Goal: Task Accomplishment & Management: Use online tool/utility

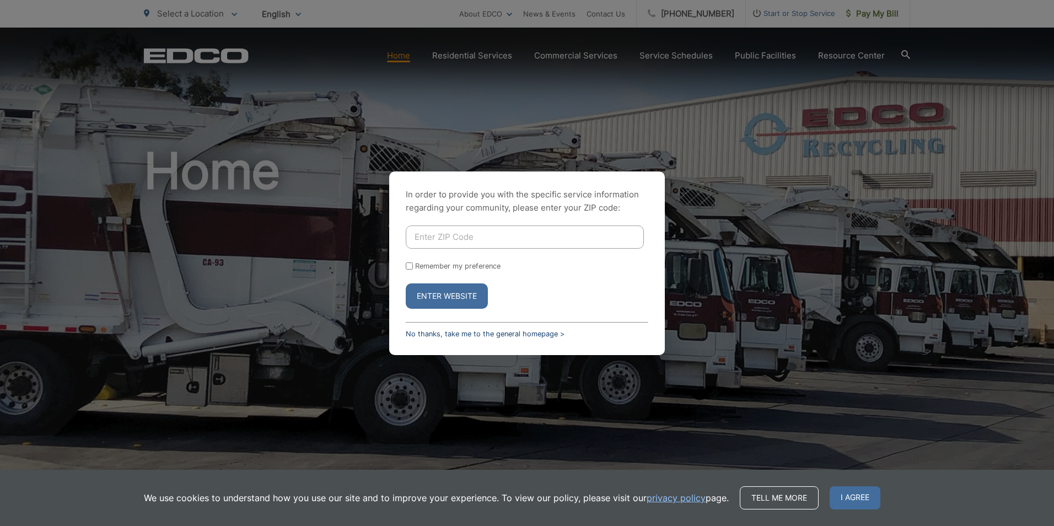
click at [425, 332] on link "No thanks, take me to the general homepage >" at bounding box center [485, 334] width 159 height 8
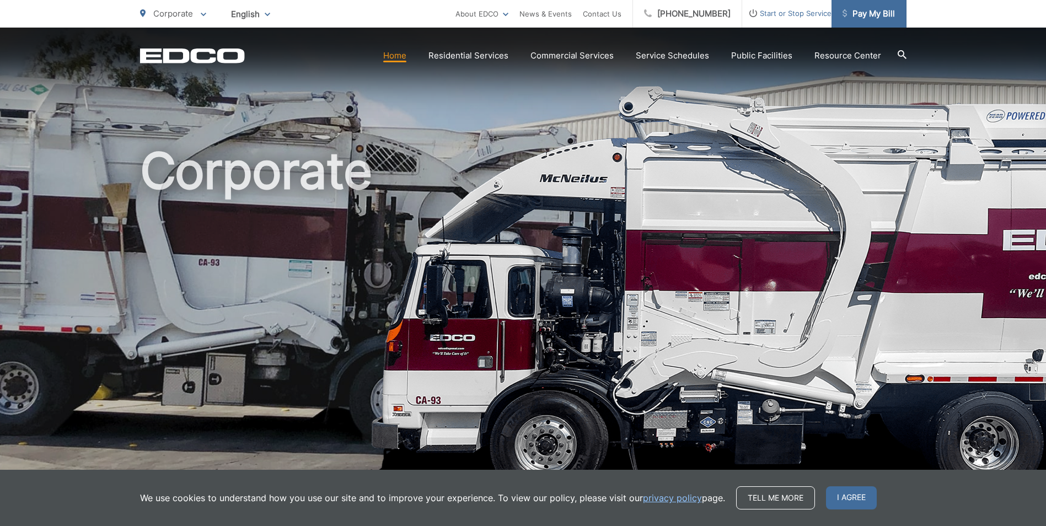
click at [878, 15] on span "Pay My Bill" at bounding box center [868, 13] width 52 height 13
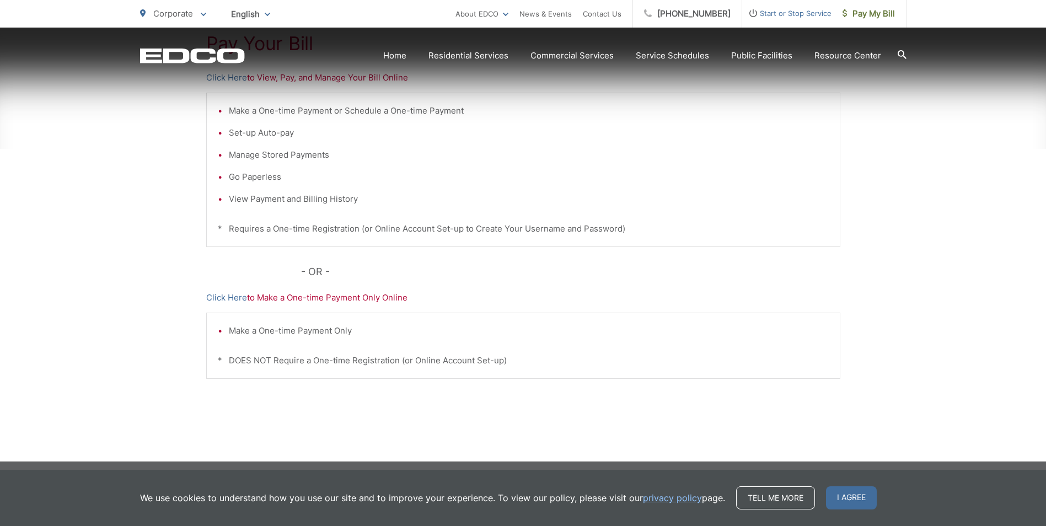
scroll to position [258, 0]
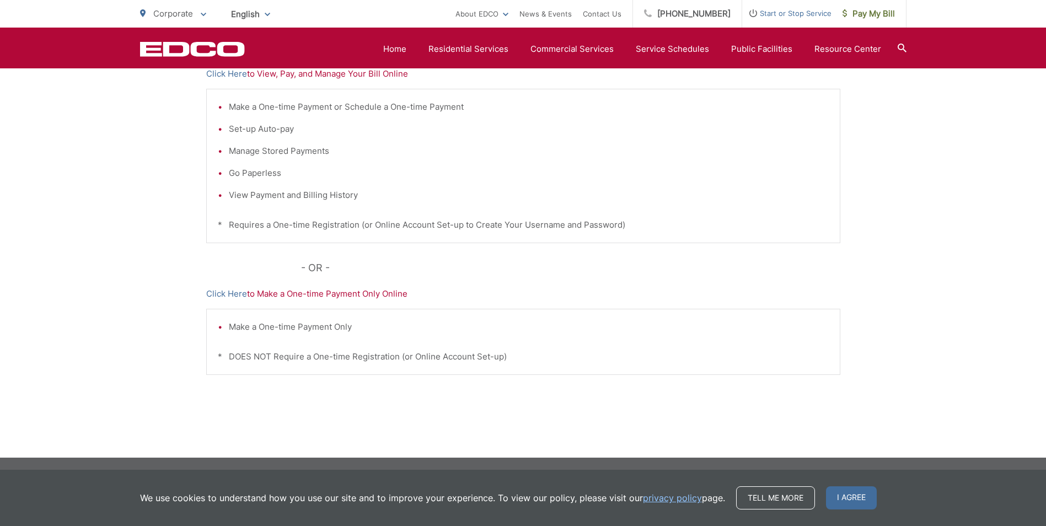
click at [843, 499] on span "I agree" at bounding box center [851, 497] width 51 height 23
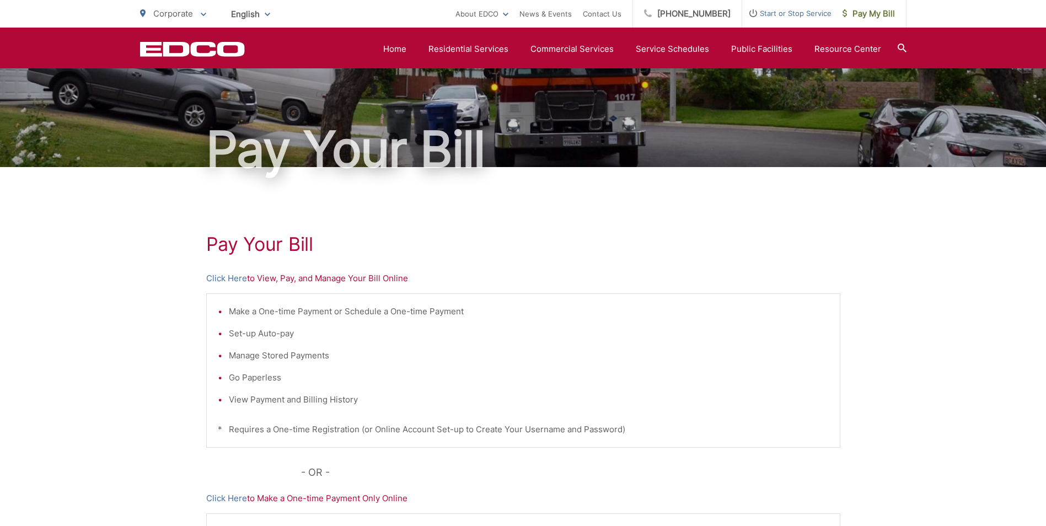
scroll to position [0, 0]
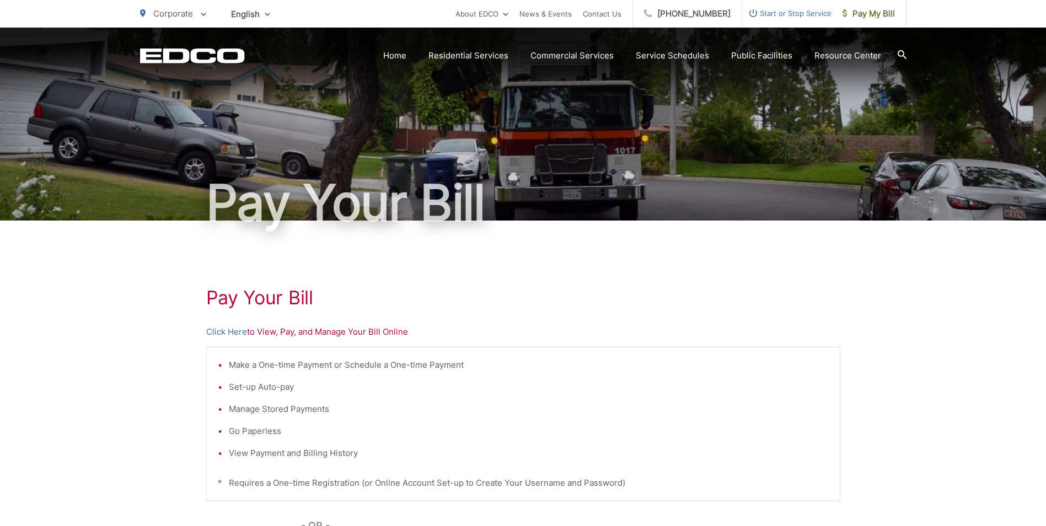
click at [333, 332] on p "Click Here to View, Pay, and Manage Your Bill Online" at bounding box center [523, 331] width 634 height 13
click at [267, 335] on p "Click Here to View, Pay, and Manage Your Bill Online" at bounding box center [523, 331] width 634 height 13
click at [236, 334] on link "Click Here" at bounding box center [226, 331] width 41 height 13
